Goal: Navigation & Orientation: Find specific page/section

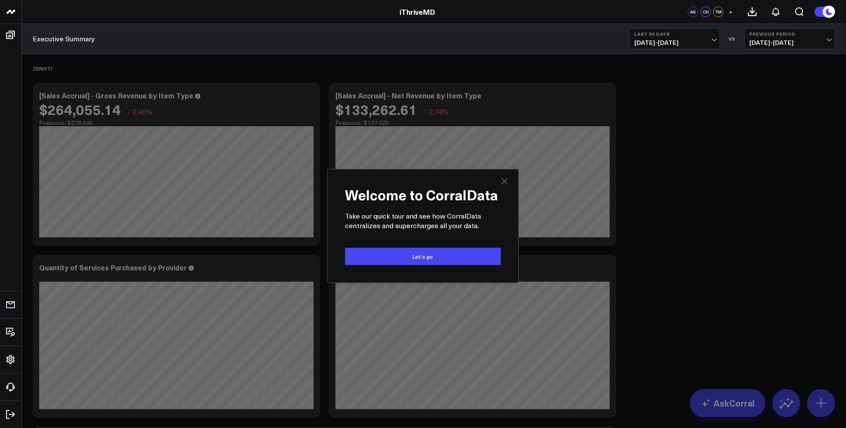
click at [507, 181] on icon at bounding box center [504, 181] width 10 height 10
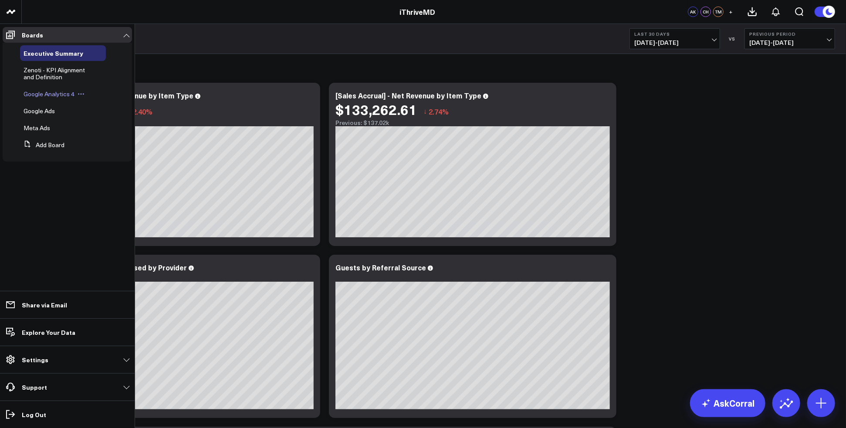
click at [59, 94] on span "Google Analytics 4" at bounding box center [49, 94] width 51 height 8
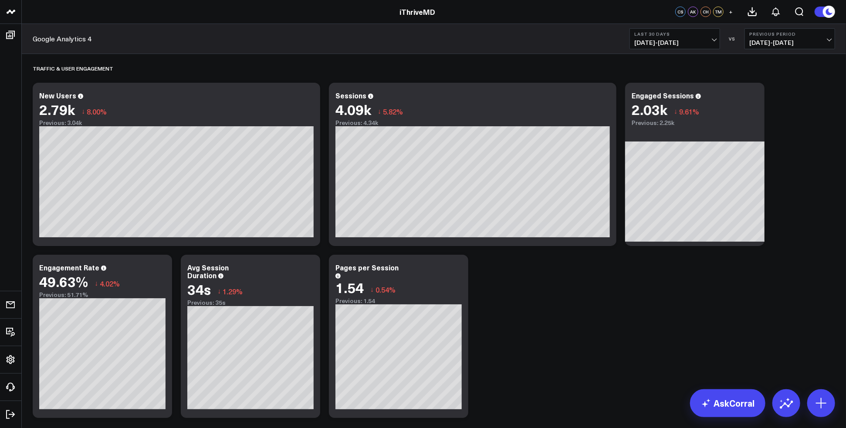
click at [731, 12] on span "+" at bounding box center [731, 12] width 4 height 6
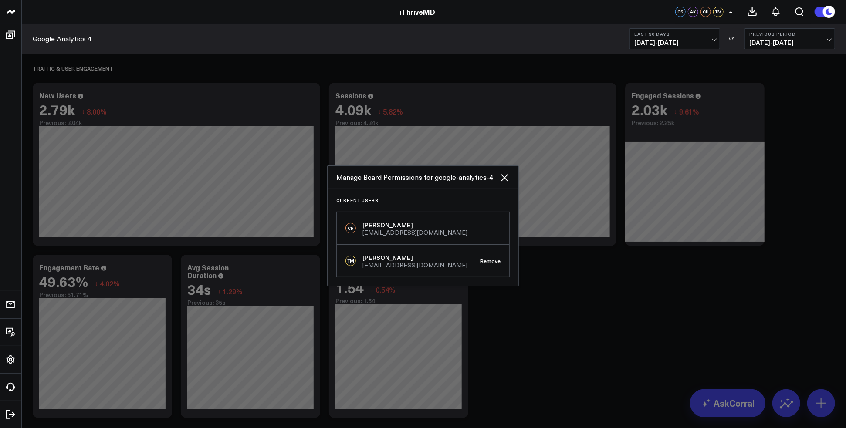
click at [428, 179] on div "Manage Board Permissions for google-analytics-4" at bounding box center [417, 177] width 163 height 10
click at [506, 182] on icon at bounding box center [504, 177] width 10 height 10
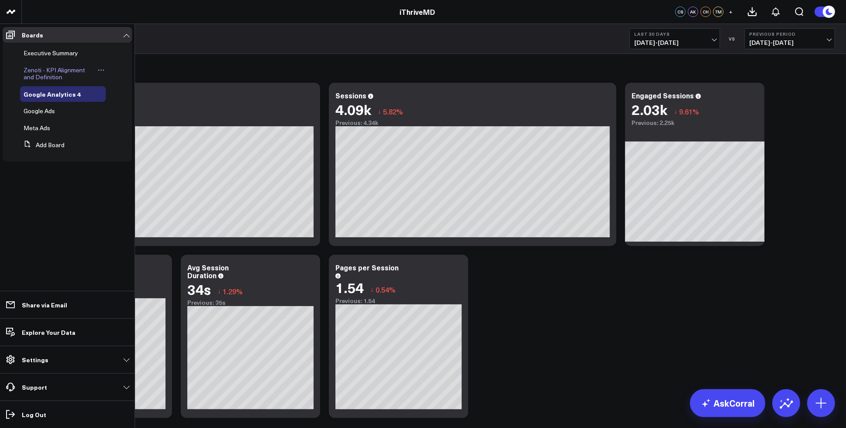
click at [60, 70] on span "Zenoti - KPI Alignment and Definition" at bounding box center [54, 73] width 61 height 15
